Goal: Transaction & Acquisition: Purchase product/service

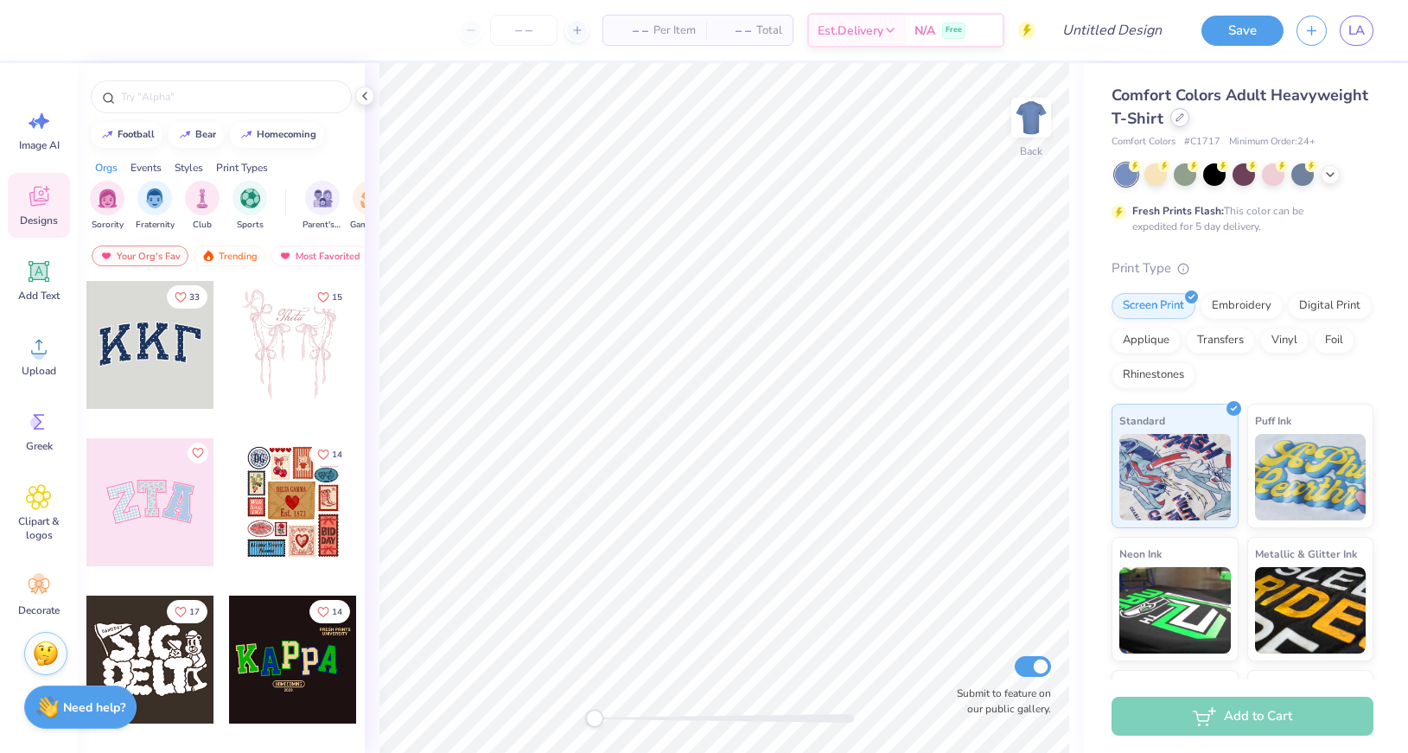
click at [1181, 118] on icon at bounding box center [1180, 117] width 9 height 9
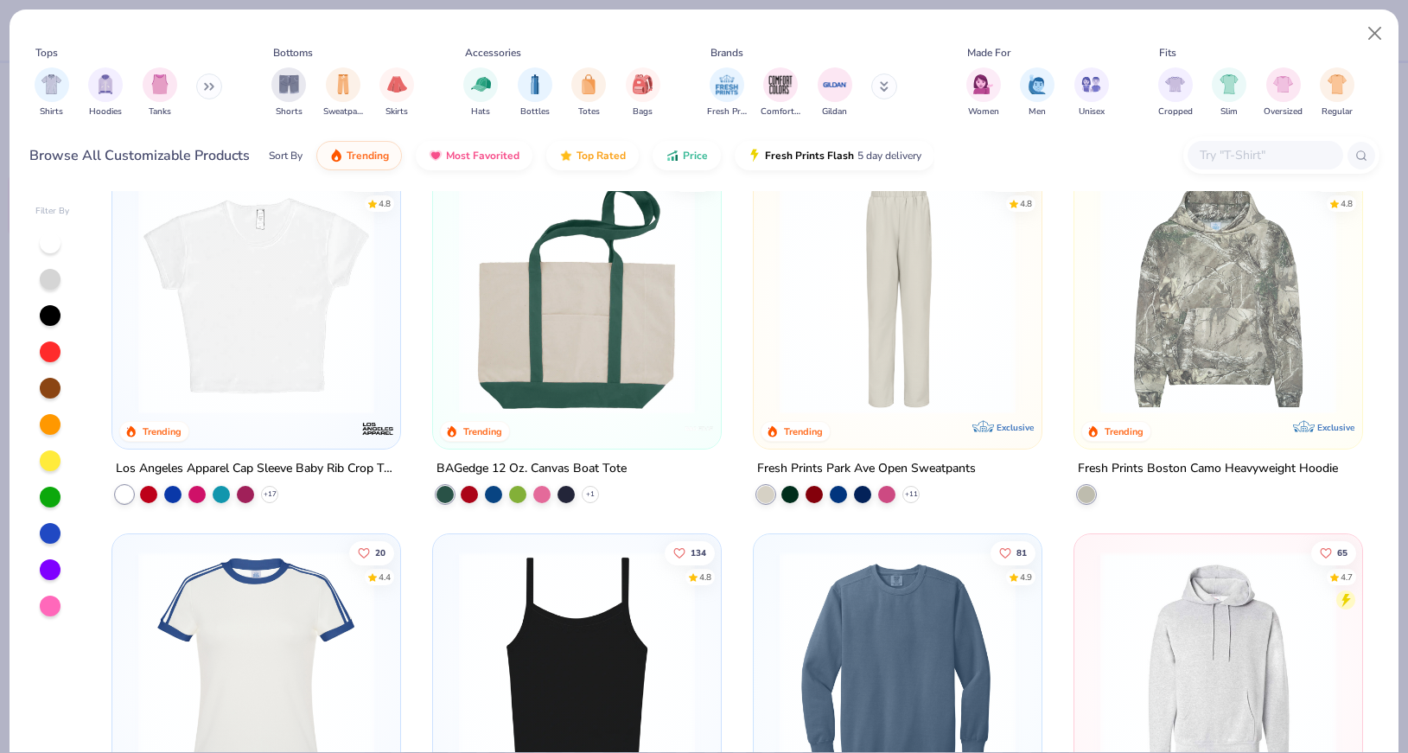
scroll to position [2656, 0]
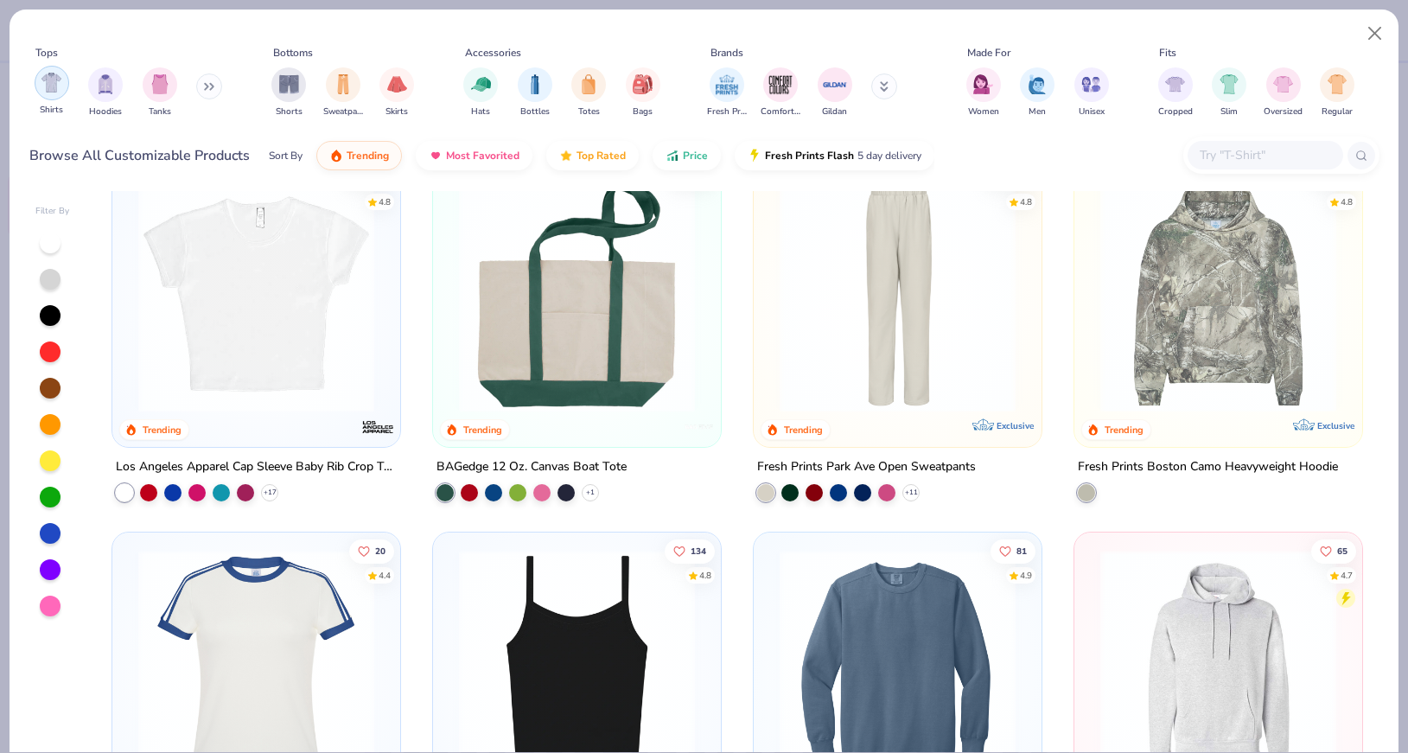
click at [43, 92] on div "filter for Shirts" at bounding box center [52, 83] width 35 height 35
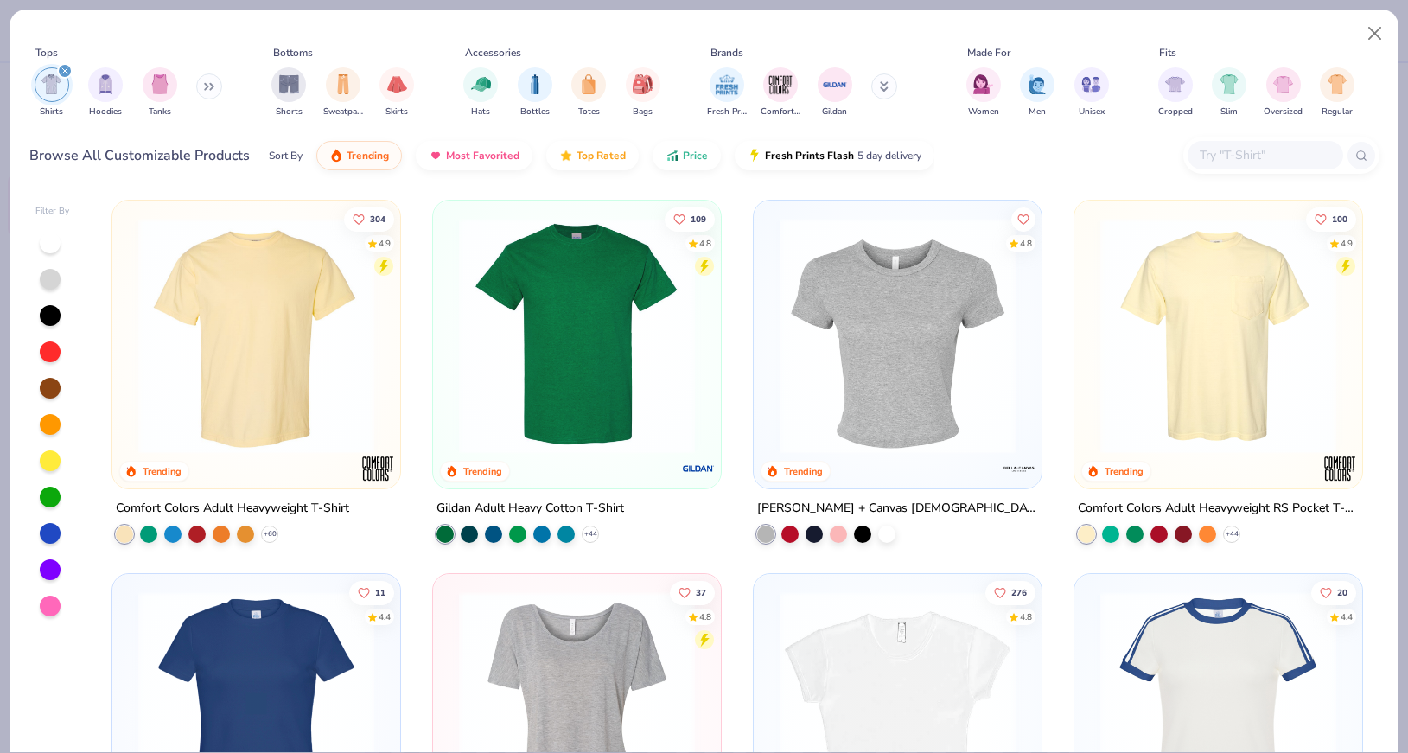
click at [535, 386] on img at bounding box center [576, 336] width 253 height 236
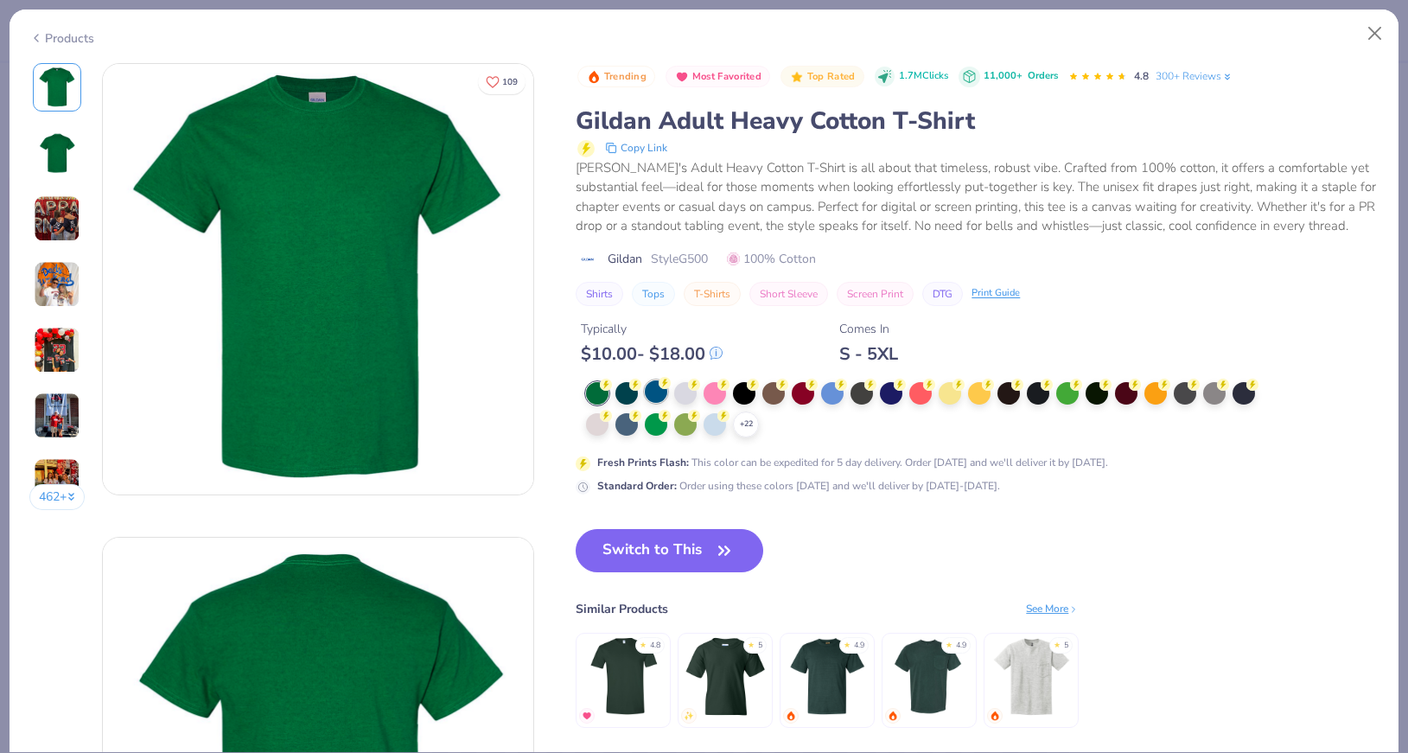
click at [646, 396] on div at bounding box center [656, 391] width 22 height 22
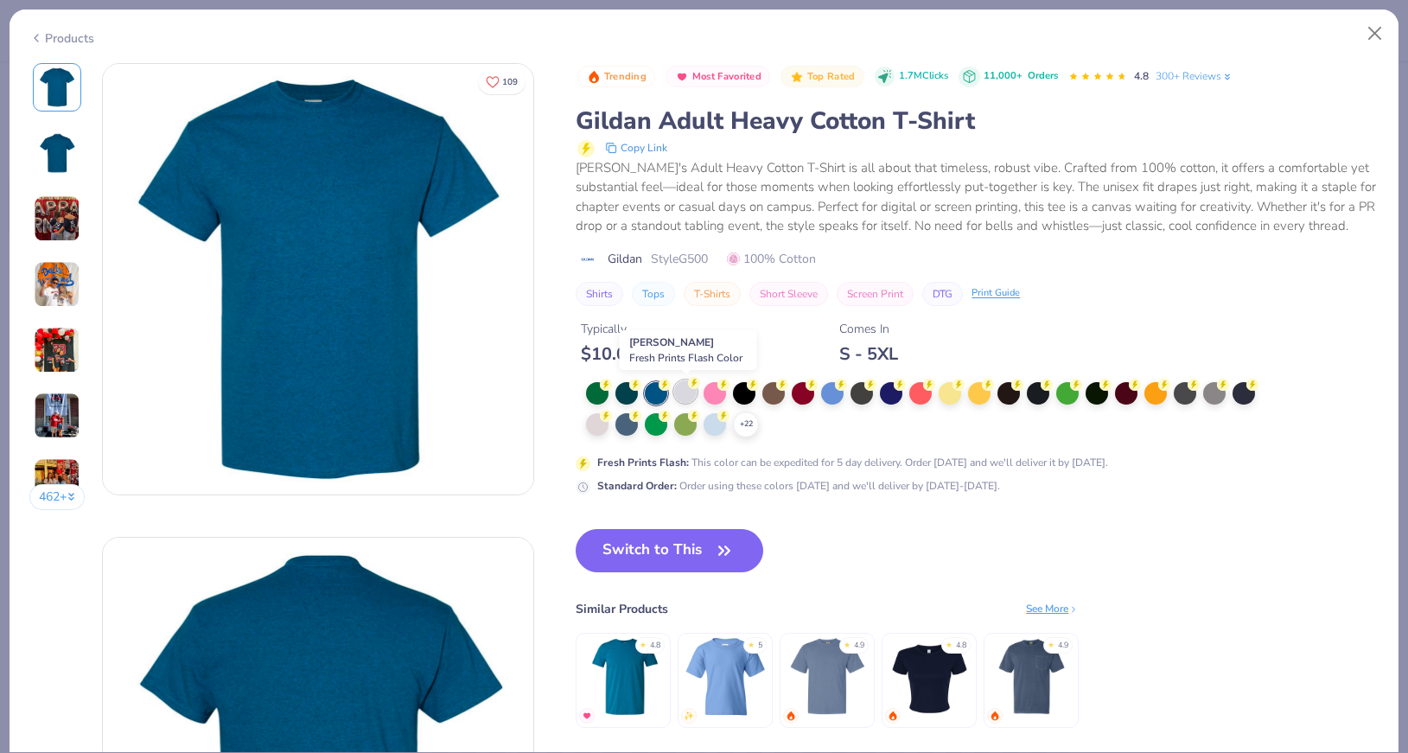
click at [690, 384] on circle at bounding box center [694, 383] width 12 height 12
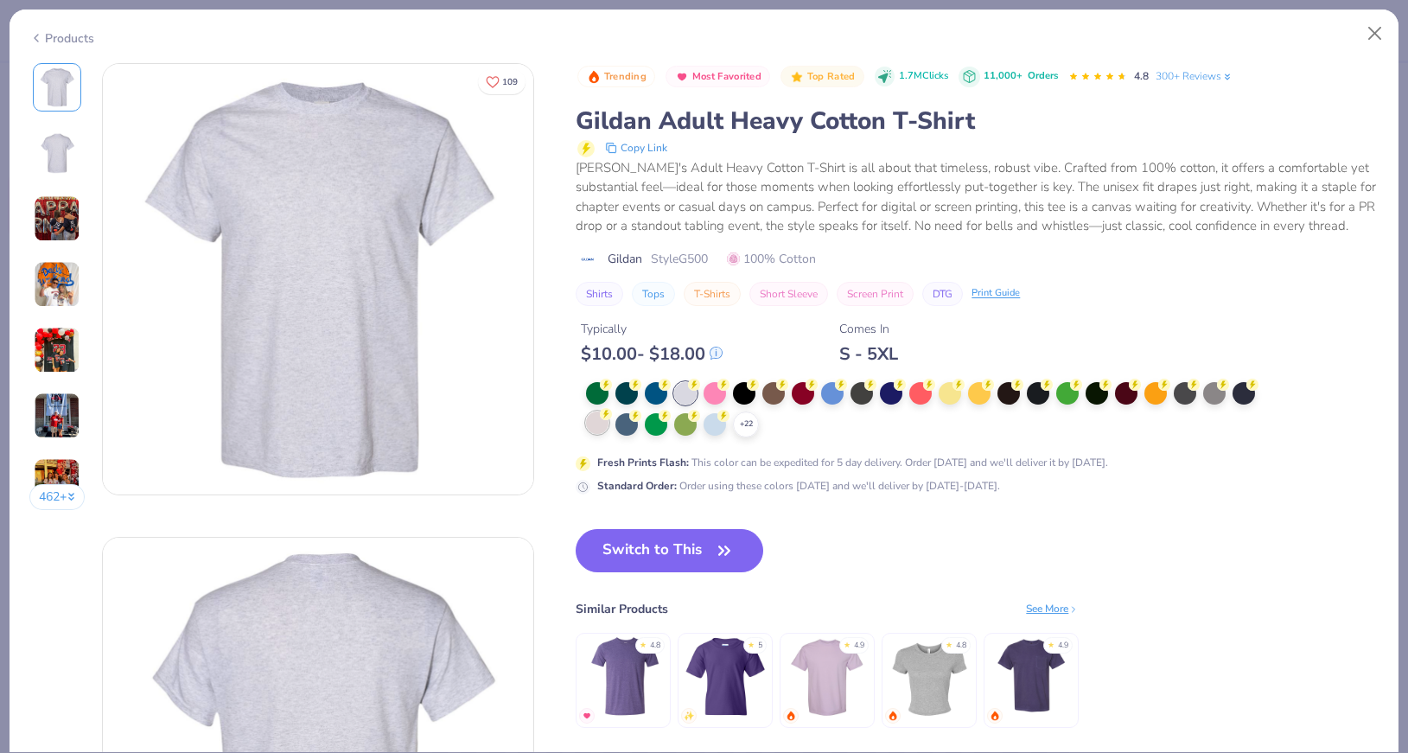
click at [598, 431] on div at bounding box center [597, 422] width 22 height 22
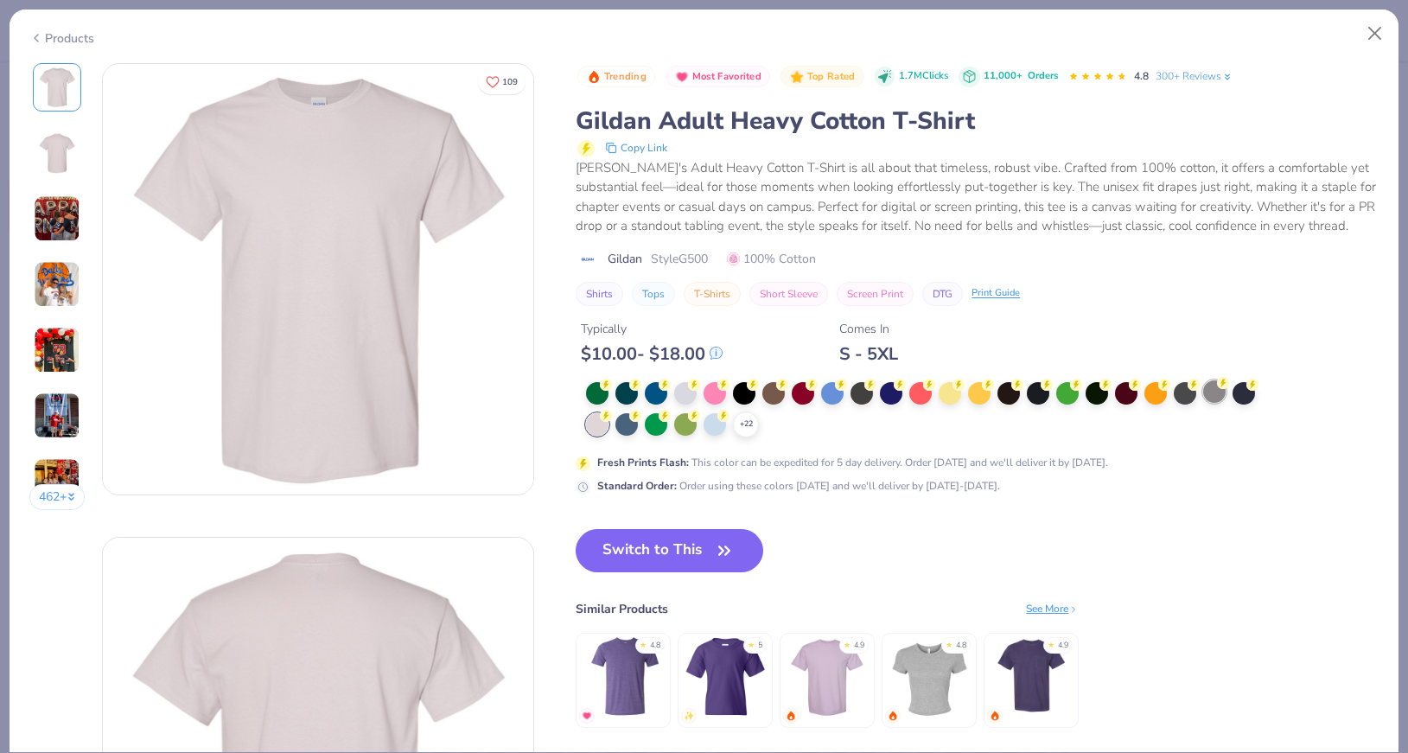
click at [1226, 389] on icon at bounding box center [1223, 383] width 12 height 12
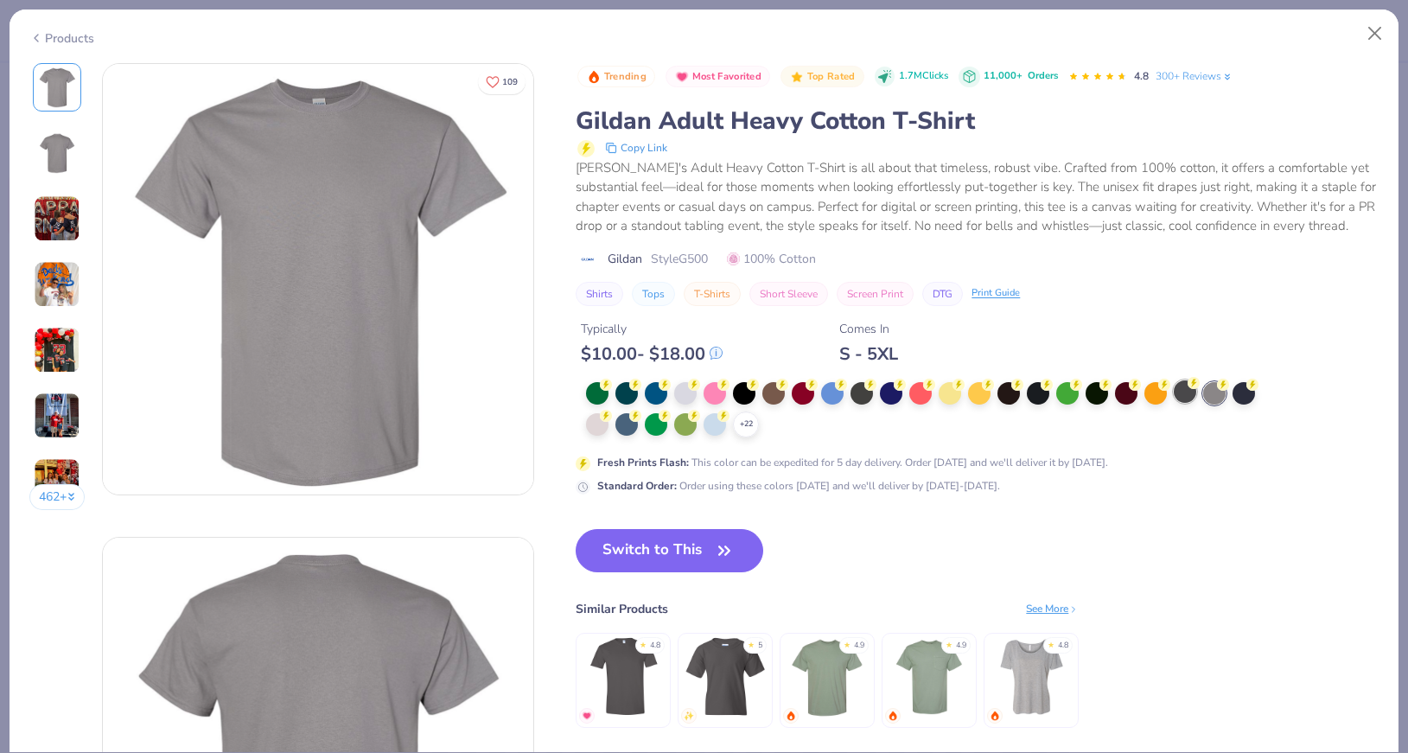
click at [1177, 391] on div at bounding box center [1185, 391] width 22 height 22
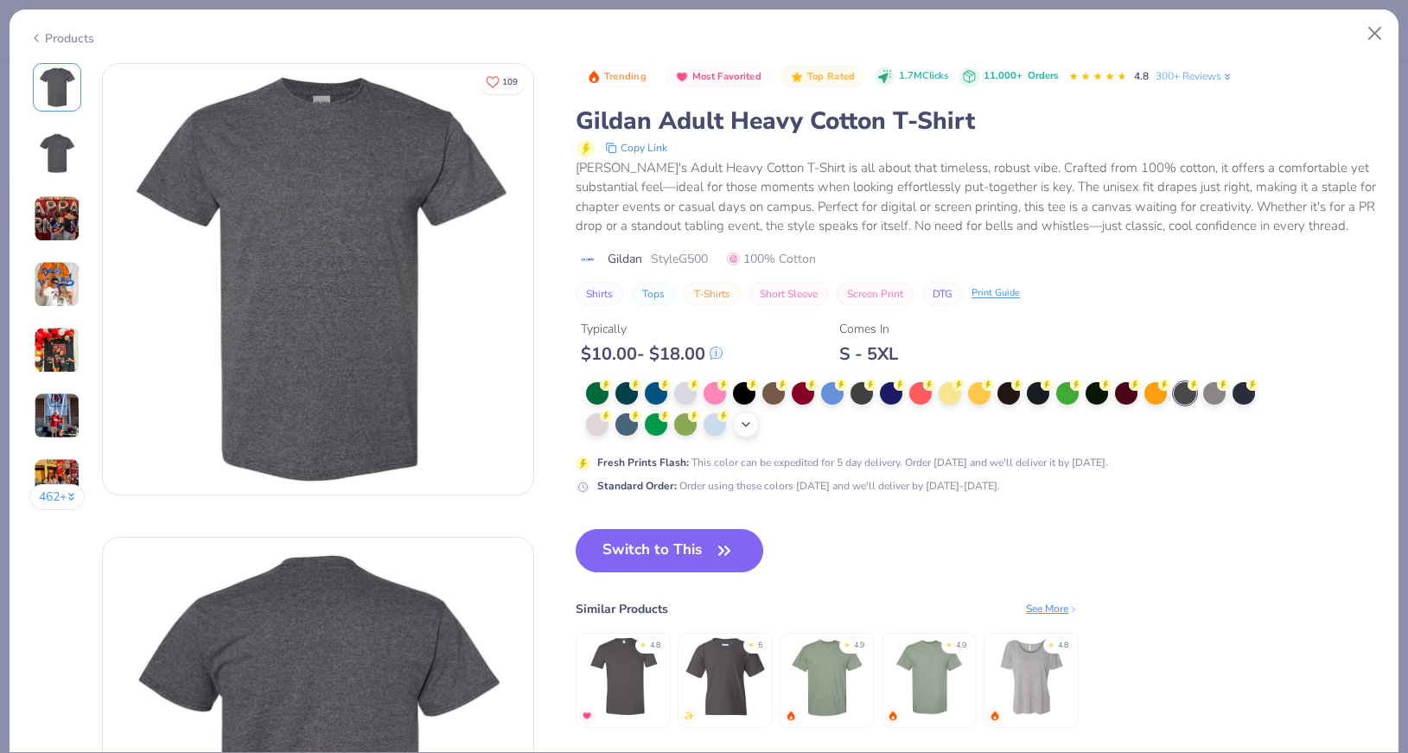
click at [749, 430] on icon at bounding box center [746, 425] width 14 height 14
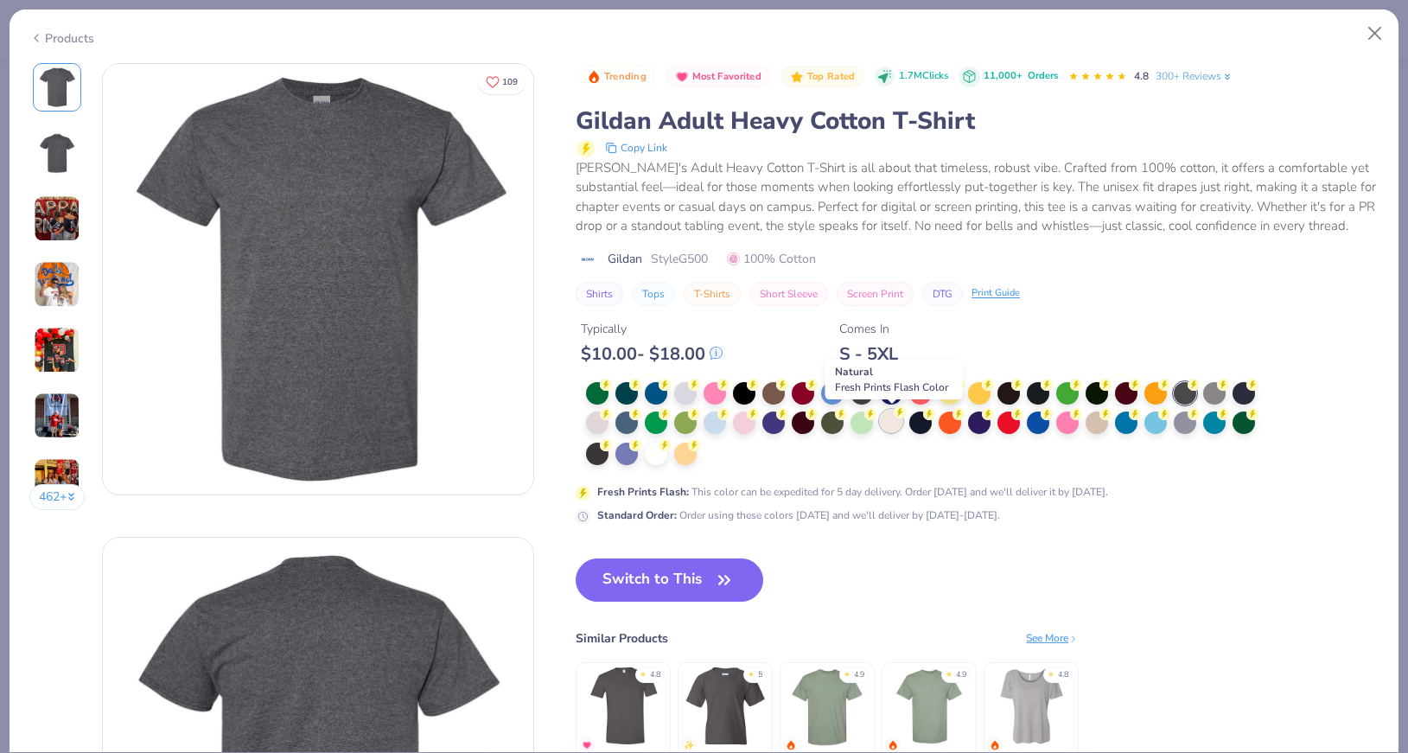
click at [894, 418] on icon at bounding box center [900, 412] width 12 height 12
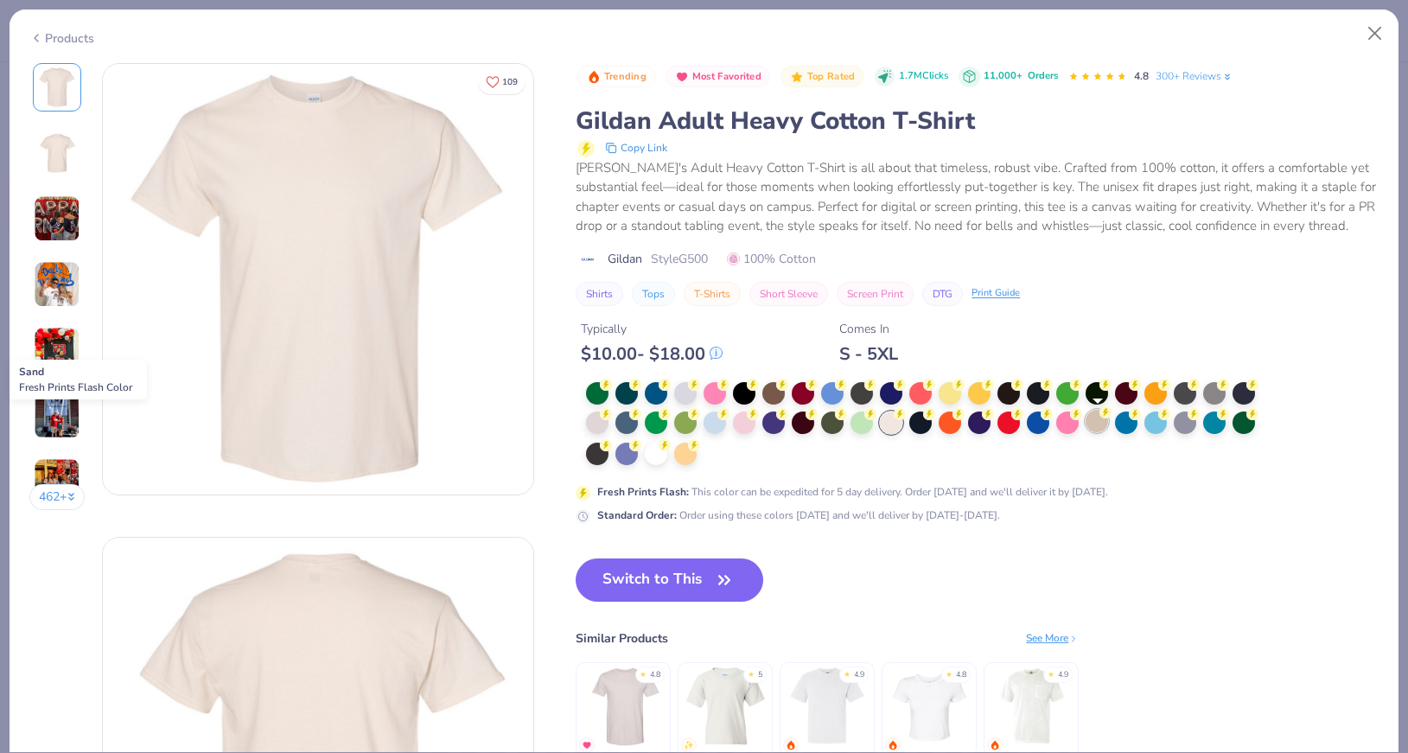
click at [1101, 411] on circle at bounding box center [1106, 412] width 12 height 12
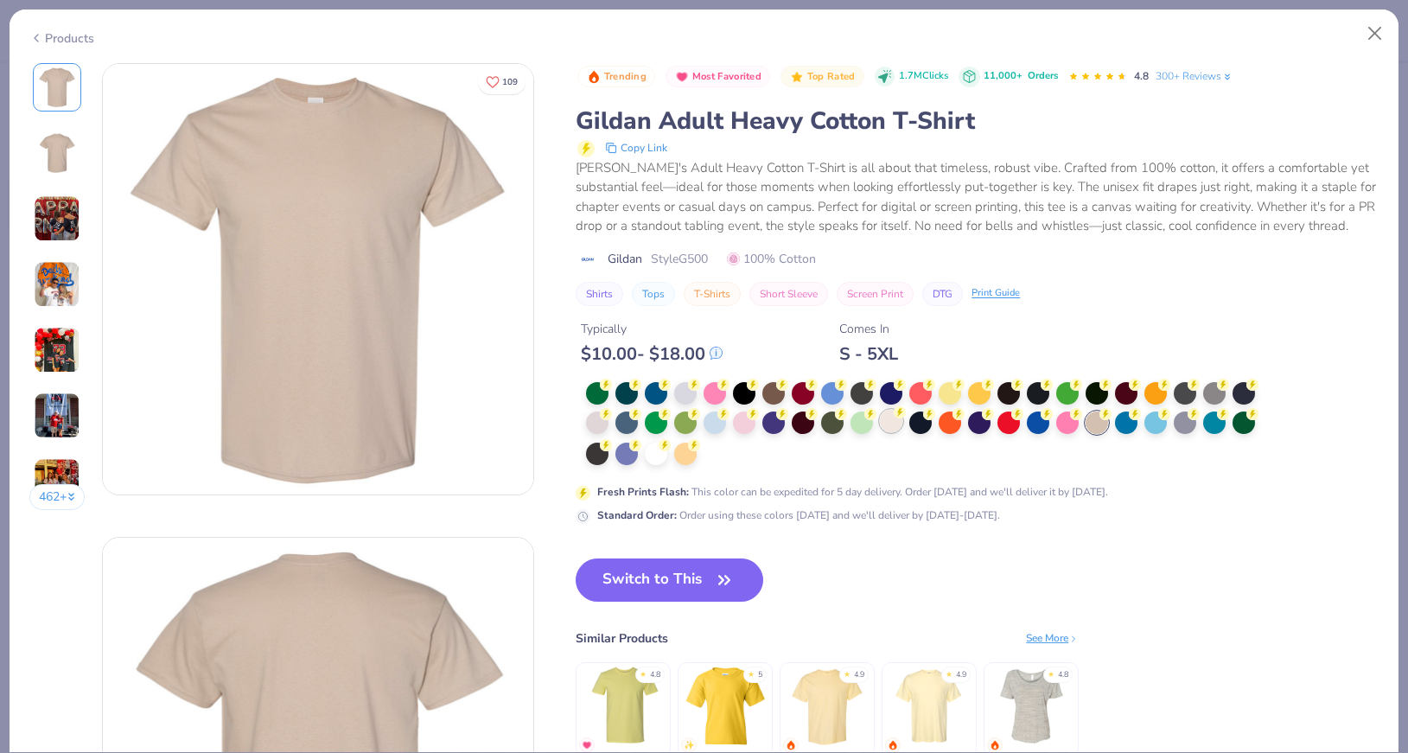
click at [896, 426] on div at bounding box center [891, 421] width 22 height 22
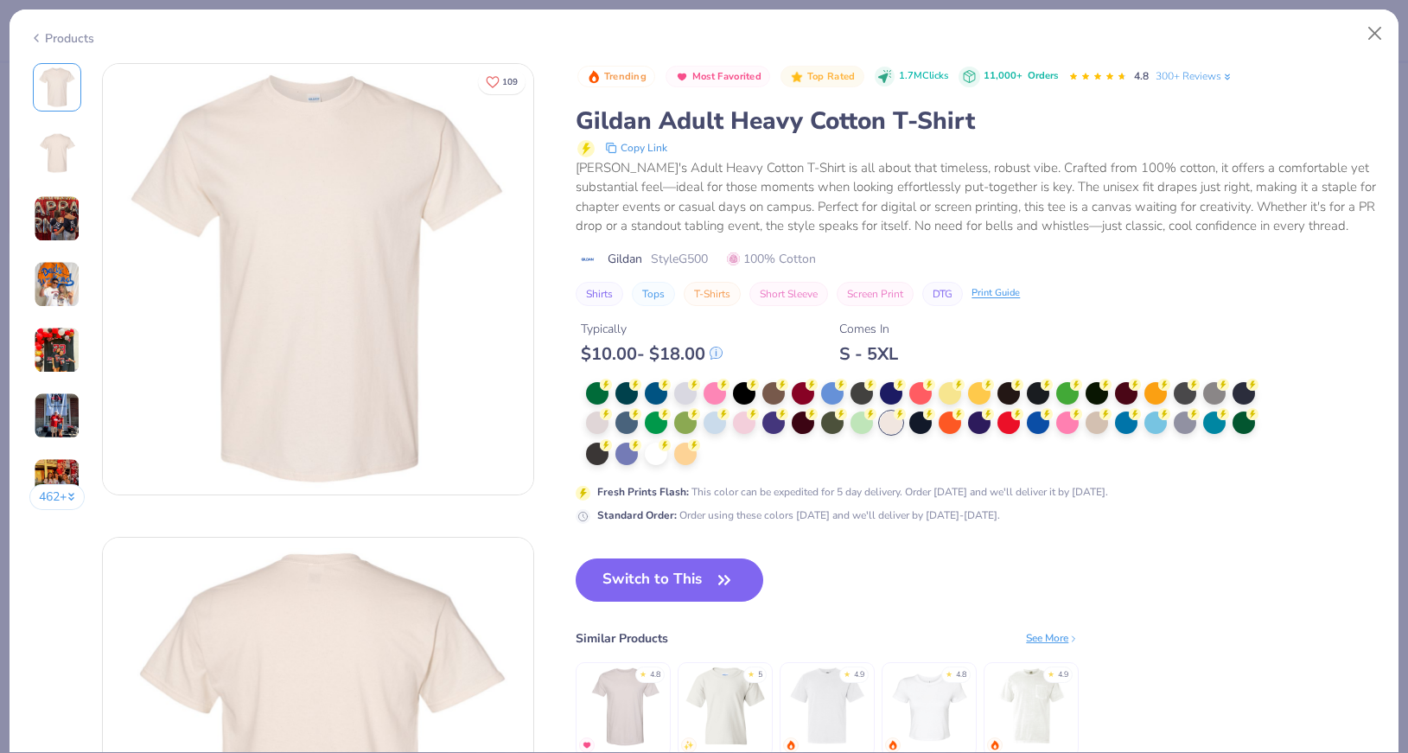
click at [1109, 194] on div "[PERSON_NAME]'s Adult Heavy Cotton T-Shirt is all about that timeless, robust v…" at bounding box center [977, 197] width 803 height 78
drag, startPoint x: 625, startPoint y: 577, endPoint x: 876, endPoint y: 23, distance: 607.4
click at [626, 577] on button "Switch to This" at bounding box center [670, 579] width 188 height 43
